Goal: Task Accomplishment & Management: Use online tool/utility

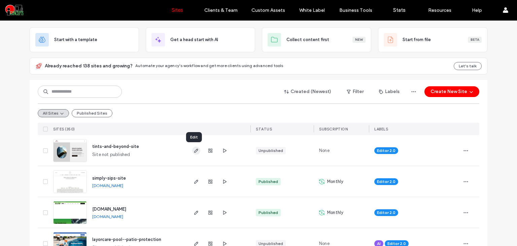
click at [194, 151] on use "button" at bounding box center [196, 151] width 4 height 4
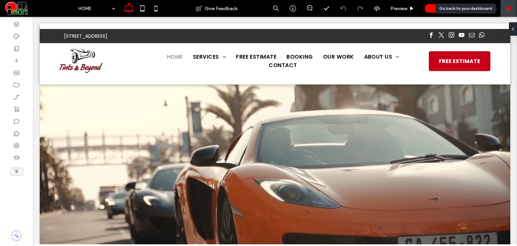
click at [507, 9] on icon at bounding box center [509, 9] width 6 height 6
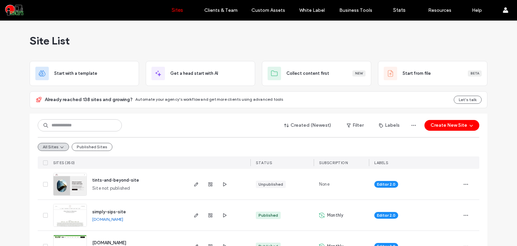
scroll to position [45, 0]
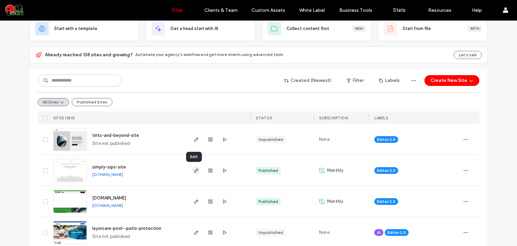
click at [194, 171] on icon "button" at bounding box center [196, 170] width 5 height 5
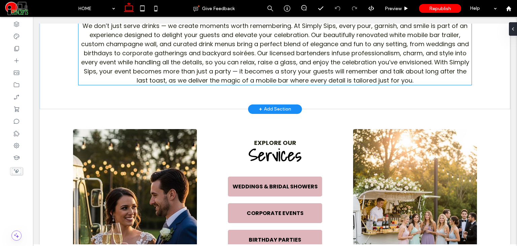
scroll to position [281, 0]
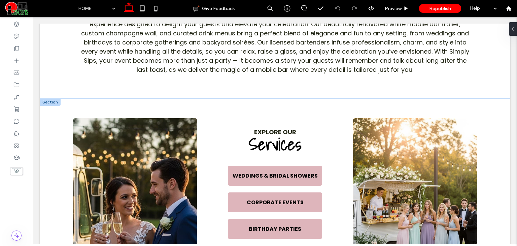
click at [409, 131] on img at bounding box center [415, 203] width 124 height 170
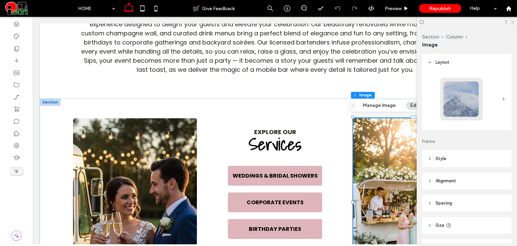
click at [515, 23] on icon at bounding box center [513, 22] width 4 height 4
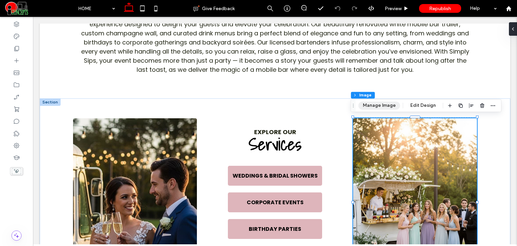
click at [378, 104] on button "Manage Image" at bounding box center [380, 105] width 42 height 8
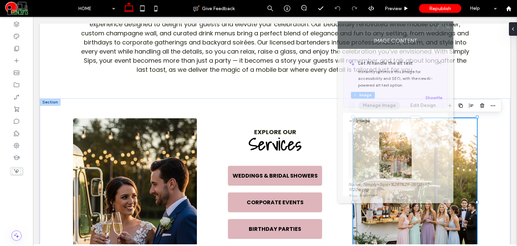
drag, startPoint x: 462, startPoint y: 43, endPoint x: 406, endPoint y: 32, distance: 57.9
click at [406, 32] on div "Image Content" at bounding box center [396, 40] width 116 height 17
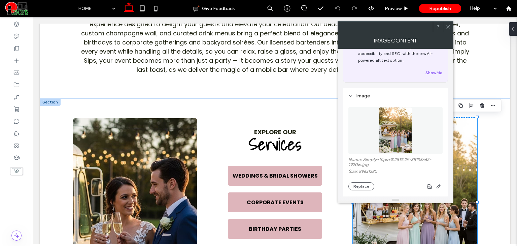
scroll to position [78, 0]
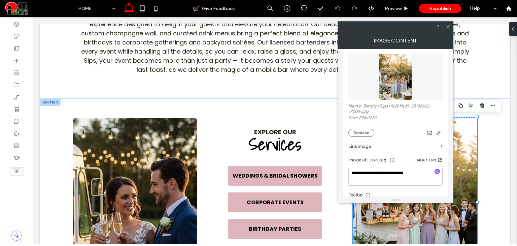
click at [446, 25] on icon at bounding box center [448, 26] width 5 height 5
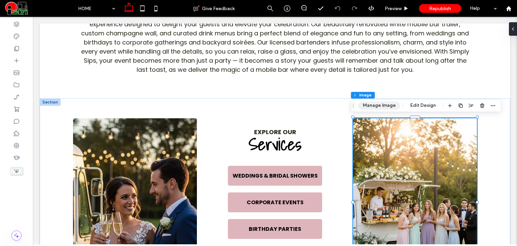
click at [377, 105] on button "Manage Image" at bounding box center [380, 105] width 42 height 8
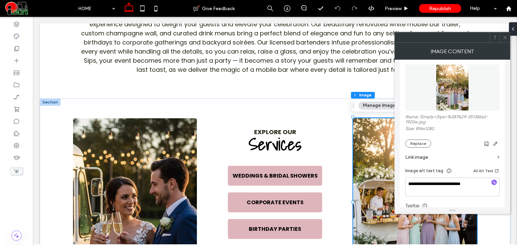
click at [420, 139] on div "Name: Simply+Sips+%281%29-35138662-1920w.jpg Size: 896x1280 Replace" at bounding box center [453, 130] width 94 height 33
click at [415, 139] on div "Name: Simply+Sips+%281%29-35138662-1920w.jpg Size: 896x1280 Replace" at bounding box center [453, 130] width 94 height 33
click at [423, 146] on button "Replace" at bounding box center [419, 143] width 26 height 8
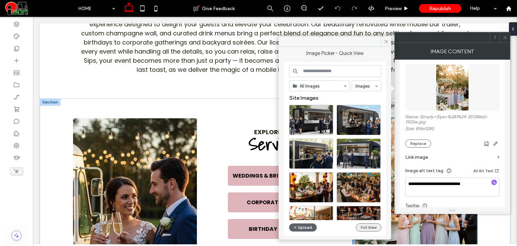
click at [369, 223] on button "Full View" at bounding box center [369, 227] width 26 height 8
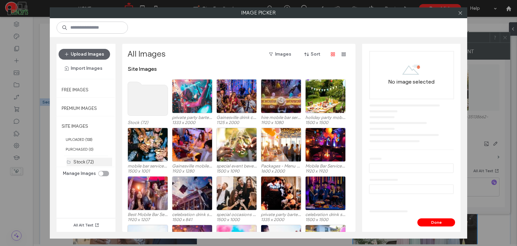
click at [80, 159] on label "Stock (72)" at bounding box center [83, 161] width 21 height 5
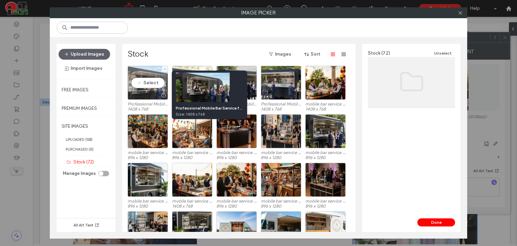
click at [164, 94] on div at bounding box center [163, 95] width 8 height 5
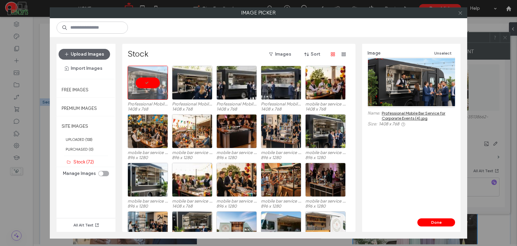
click at [460, 17] on span at bounding box center [460, 13] width 5 height 10
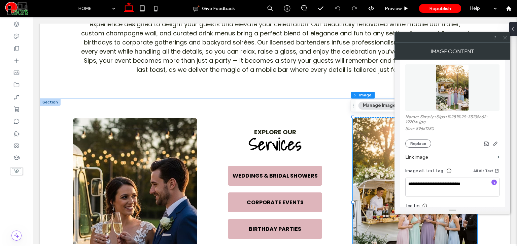
drag, startPoint x: 507, startPoint y: 38, endPoint x: 509, endPoint y: 58, distance: 20.4
click at [507, 39] on icon at bounding box center [505, 37] width 5 height 5
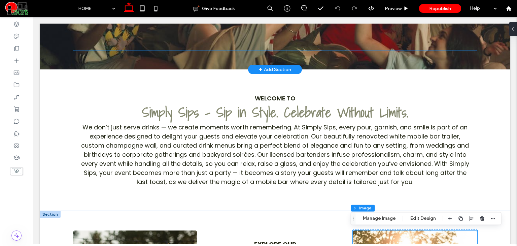
scroll to position [0, 0]
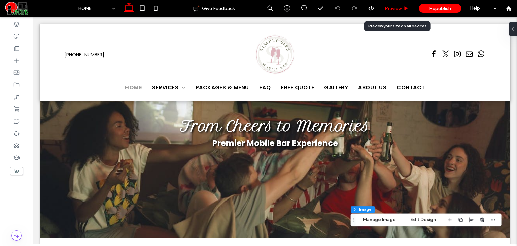
click at [386, 7] on span "Preview" at bounding box center [393, 9] width 17 height 6
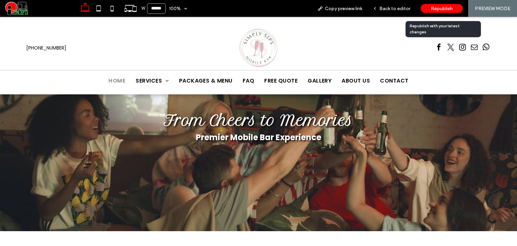
click at [431, 9] on div "Republish" at bounding box center [442, 8] width 42 height 9
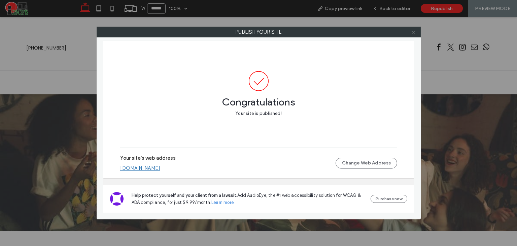
click at [411, 32] on icon at bounding box center [413, 32] width 5 height 5
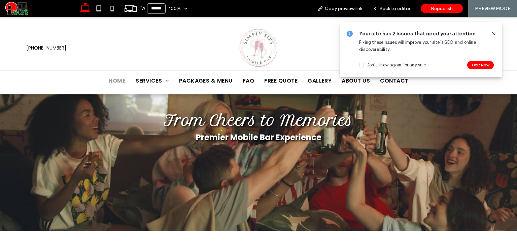
click at [496, 32] on icon at bounding box center [493, 33] width 5 height 5
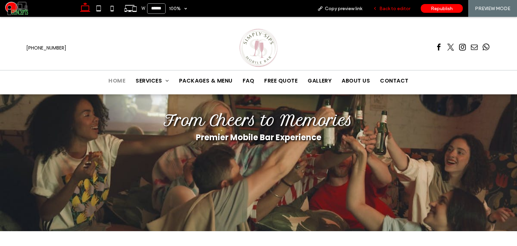
click at [395, 6] on span "Back to editor" at bounding box center [395, 9] width 31 height 6
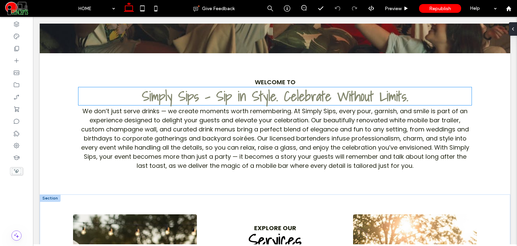
scroll to position [370, 0]
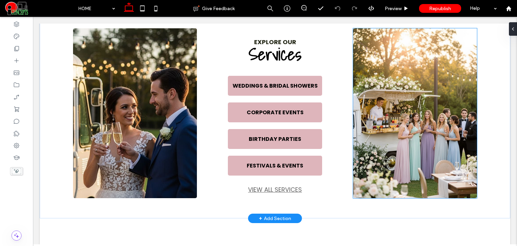
click at [443, 124] on img at bounding box center [415, 113] width 124 height 170
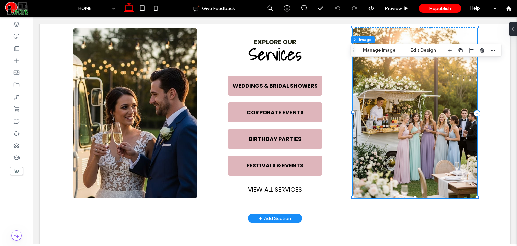
type input "*"
click at [386, 48] on button "Manage Image" at bounding box center [380, 50] width 42 height 8
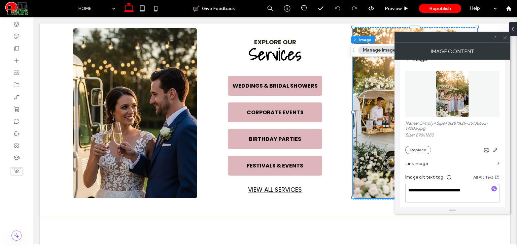
scroll to position [68, 0]
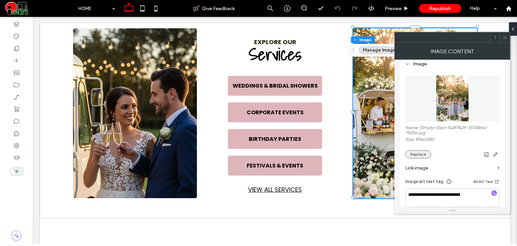
click at [414, 154] on button "Replace" at bounding box center [419, 154] width 26 height 8
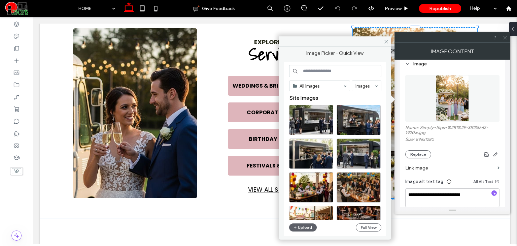
click at [371, 231] on div "All Images Images Site Images Upload Full View" at bounding box center [335, 149] width 92 height 168
click at [370, 230] on button "Full View" at bounding box center [369, 227] width 26 height 8
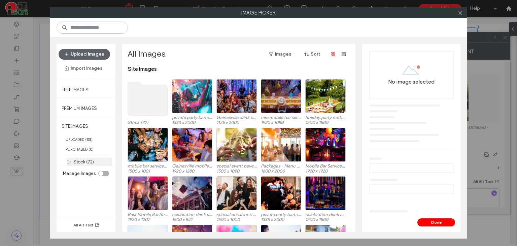
click at [88, 159] on label "Stock (72)" at bounding box center [83, 161] width 21 height 5
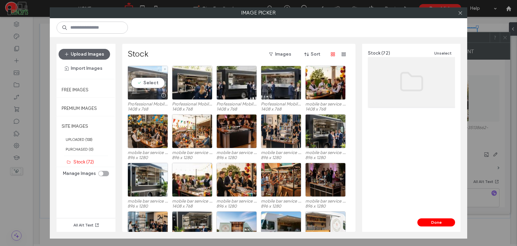
click at [162, 93] on div at bounding box center [163, 95] width 8 height 5
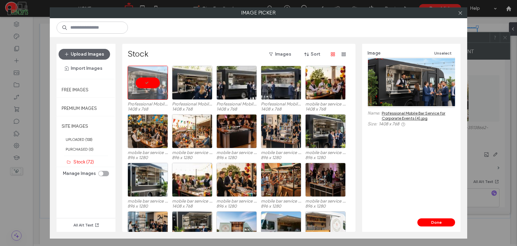
click at [415, 110] on link "Professional Mobile Bar Service for Corporate Events (4).jpg" at bounding box center [418, 115] width 73 height 10
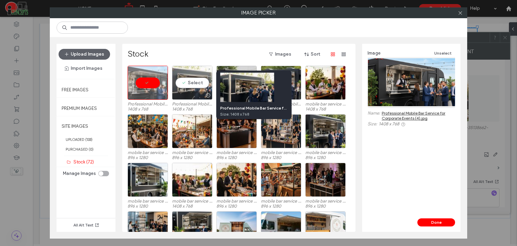
click at [208, 95] on div at bounding box center [208, 95] width 8 height 5
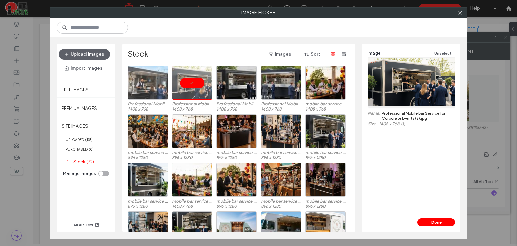
click at [404, 113] on link "Professional Mobile Bar Service for Corporate Events (2).jpg" at bounding box center [418, 115] width 73 height 10
click at [411, 118] on link "Professional Mobile Bar Service for Corporate Events (2).jpg" at bounding box center [418, 115] width 73 height 10
click at [461, 14] on icon at bounding box center [460, 12] width 5 height 5
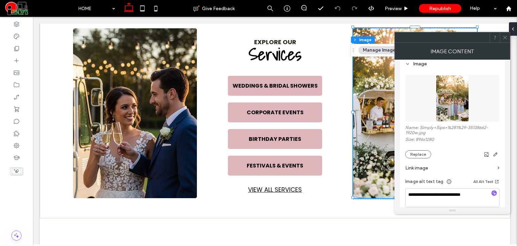
click at [505, 37] on use at bounding box center [505, 37] width 3 height 3
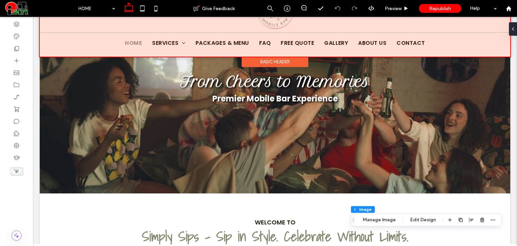
scroll to position [0, 0]
